Goal: Information Seeking & Learning: Learn about a topic

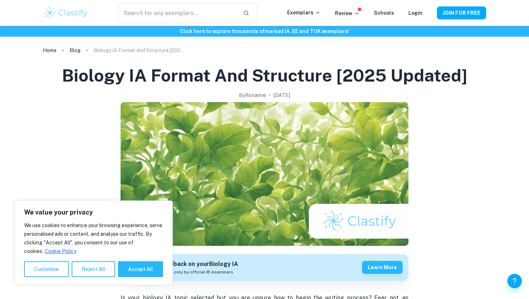
scroll to position [23, 0]
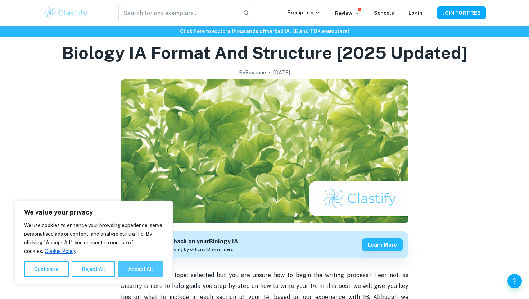
click at [148, 268] on button "Accept All" at bounding box center [140, 270] width 45 height 16
checkbox input "true"
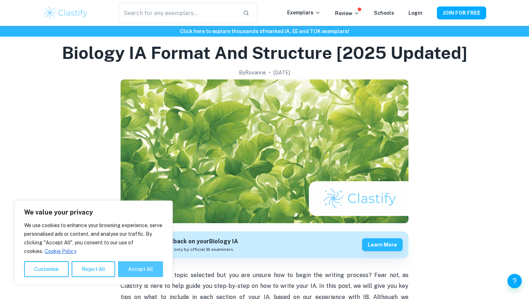
checkbox input "true"
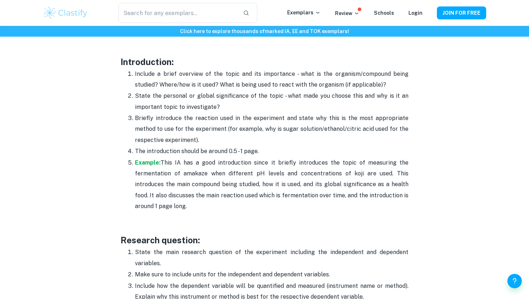
scroll to position [499, 0]
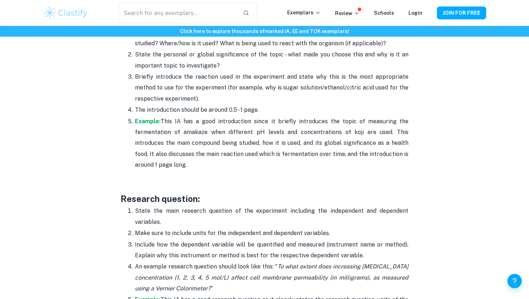
click at [144, 125] on p "Example: This IA has a good introduction since it briefly introduces the topic …" at bounding box center [271, 143] width 273 height 55
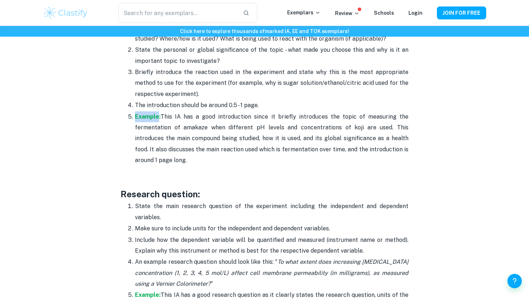
scroll to position [505, 0]
click at [174, 177] on p at bounding box center [265, 181] width 288 height 11
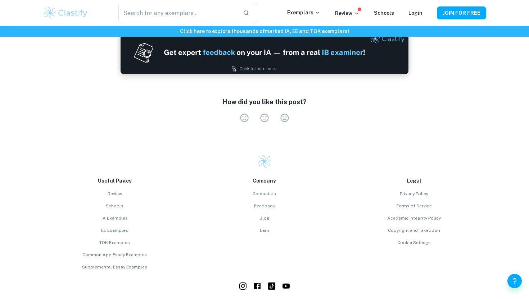
scroll to position [2528, 0]
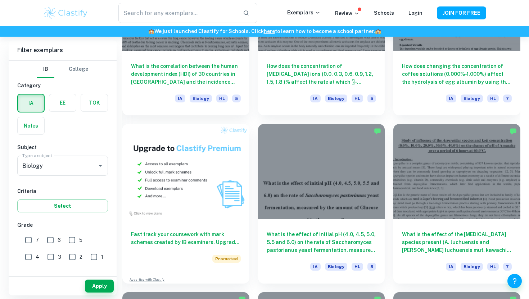
scroll to position [3156, 0]
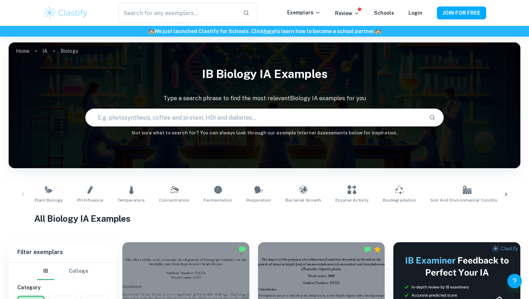
scroll to position [158, 0]
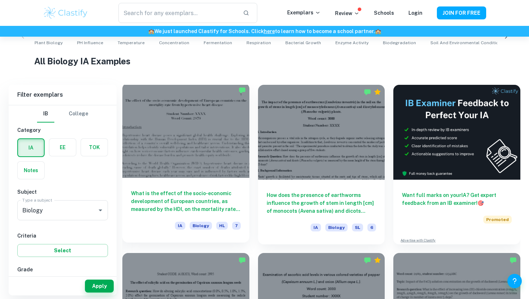
click at [180, 204] on h6 "What is the effect of the socio-economic development of European countries, as …" at bounding box center [186, 202] width 110 height 24
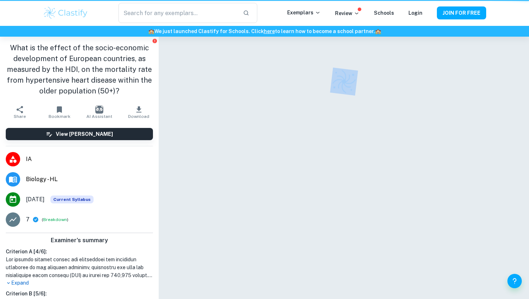
click at [180, 204] on div at bounding box center [344, 177] width 370 height 281
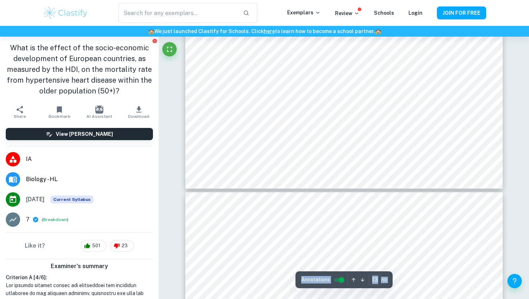
type input "14"
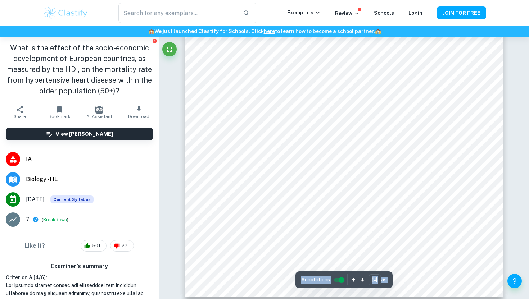
scroll to position [6180, 0]
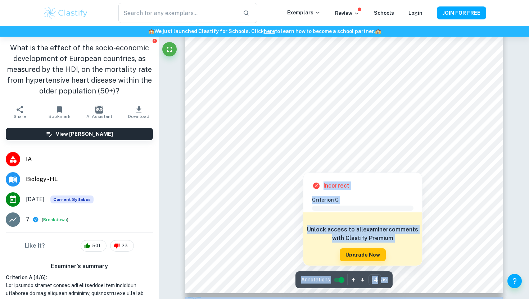
click at [321, 160] on div at bounding box center [343, 159] width 257 height 9
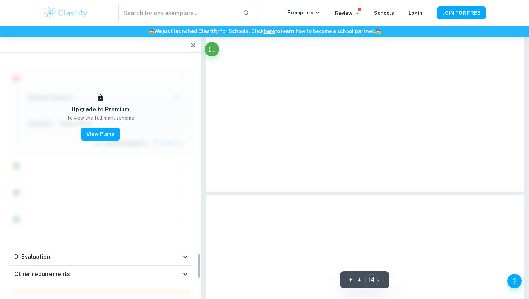
scroll to position [1801, 0]
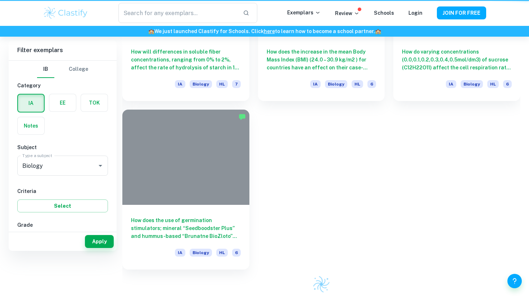
scroll to position [158, 0]
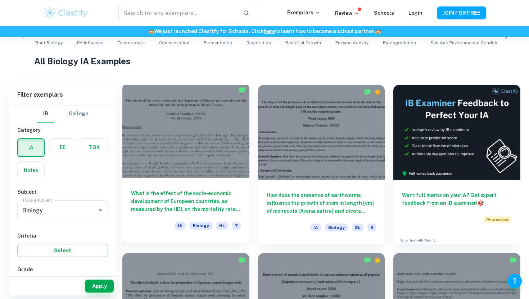
click at [184, 159] on div at bounding box center [185, 130] width 127 height 95
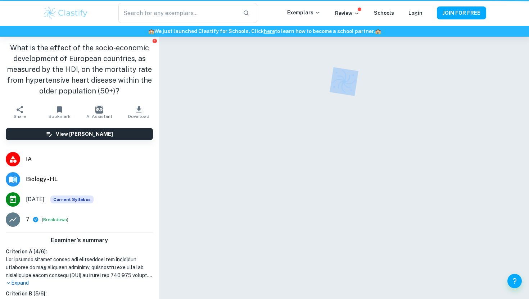
click at [184, 159] on div at bounding box center [344, 177] width 370 height 281
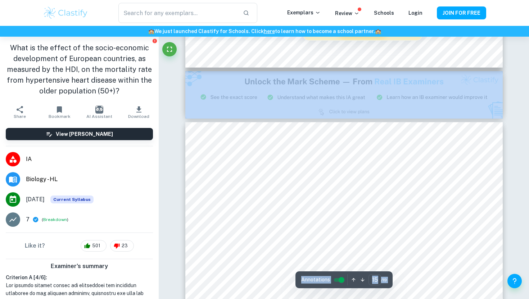
type input "14"
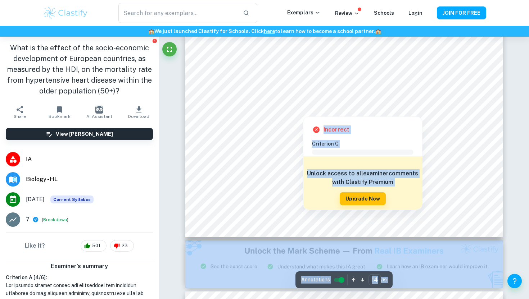
scroll to position [6287, 0]
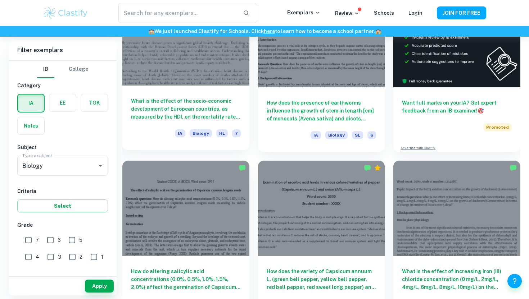
scroll to position [250, 0]
